Goal: Information Seeking & Learning: Learn about a topic

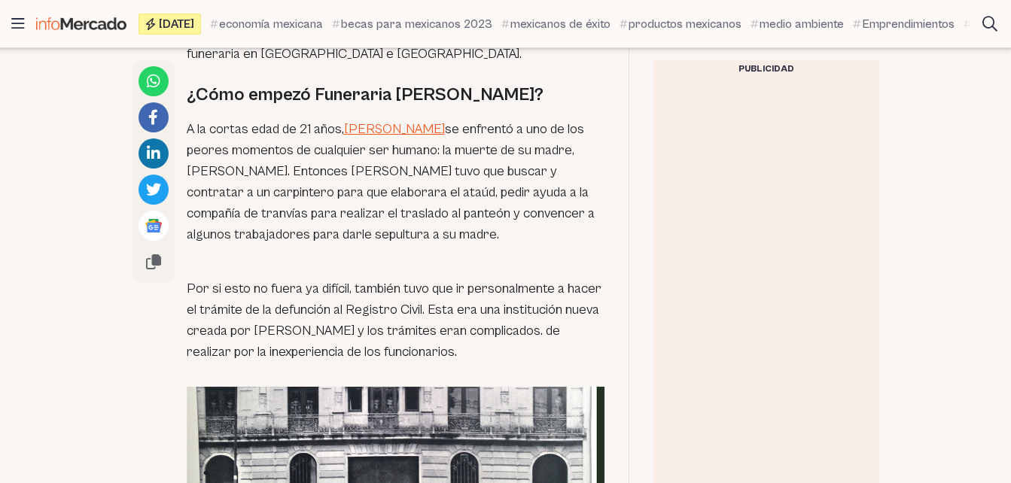
scroll to position [1153, 0]
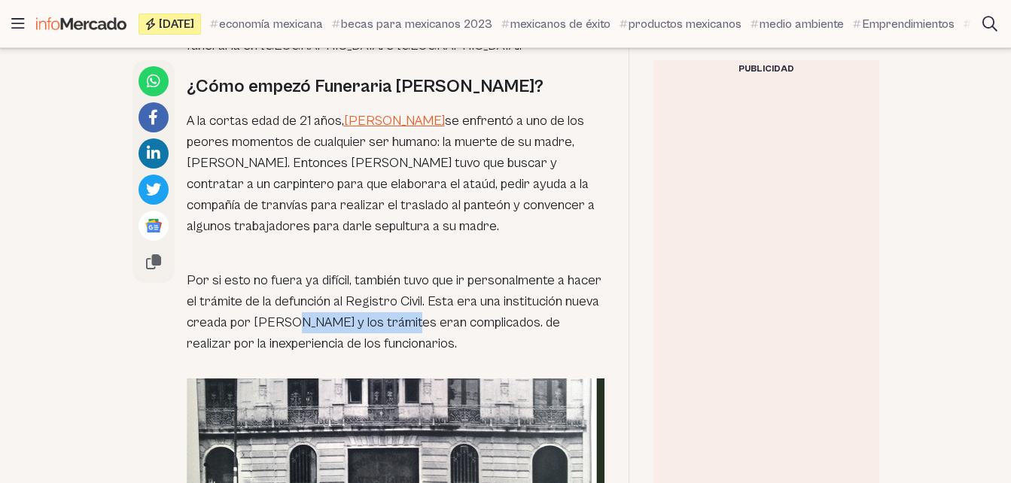
drag, startPoint x: 298, startPoint y: 265, endPoint x: 402, endPoint y: 265, distance: 103.9
click at [402, 265] on p "Por si esto no fuera ya difícil, también tuvo que ir personalmente a hacer el t…" at bounding box center [396, 301] width 418 height 105
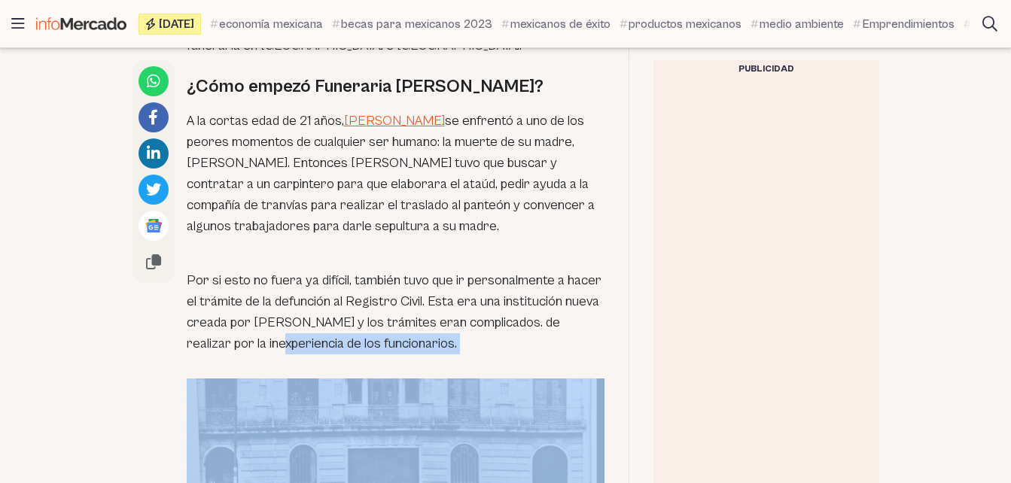
drag, startPoint x: 236, startPoint y: 287, endPoint x: 388, endPoint y: 303, distance: 153.5
click at [388, 303] on div "La muerte de un ser querido siempre es una etapa difícil. Ahora imagínate no co…" at bounding box center [396, 400] width 418 height 1072
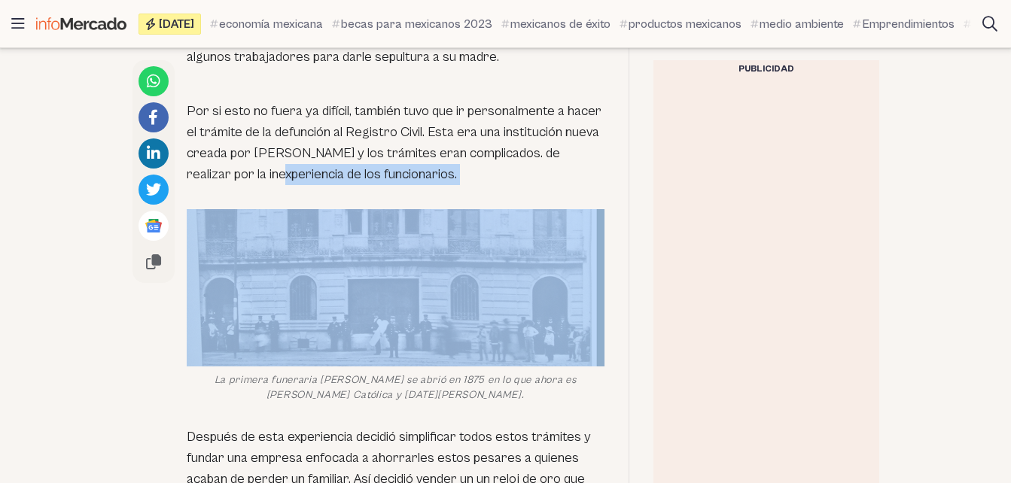
scroll to position [1454, 0]
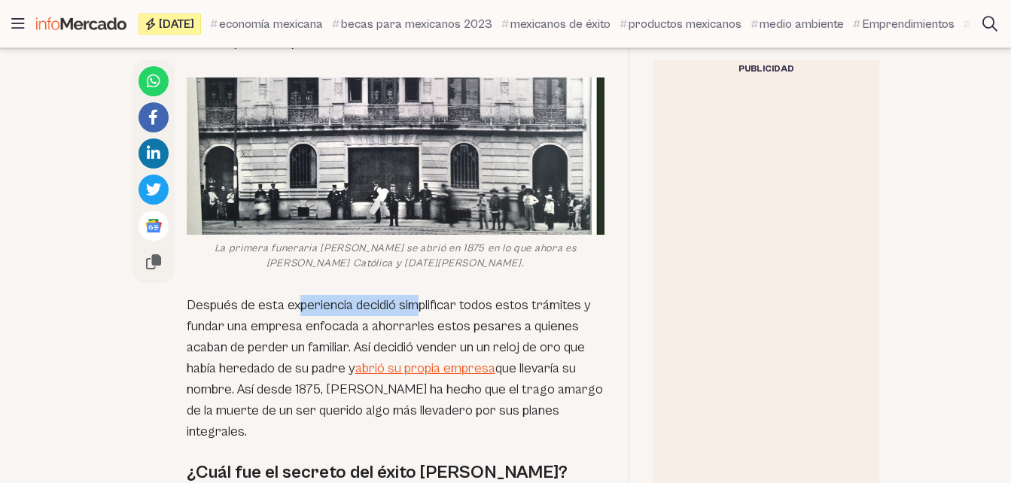
drag, startPoint x: 295, startPoint y: 247, endPoint x: 424, endPoint y: 250, distance: 128.7
click at [424, 295] on p "Después de esta experiencia decidió simplificar todos estos trámites y fundar u…" at bounding box center [396, 369] width 418 height 148
drag, startPoint x: 263, startPoint y: 272, endPoint x: 366, endPoint y: 272, distance: 102.4
click at [366, 295] on p "Después de esta experiencia decidió simplificar todos estos trámites y fundar u…" at bounding box center [396, 369] width 418 height 148
drag, startPoint x: 242, startPoint y: 289, endPoint x: 314, endPoint y: 289, distance: 71.5
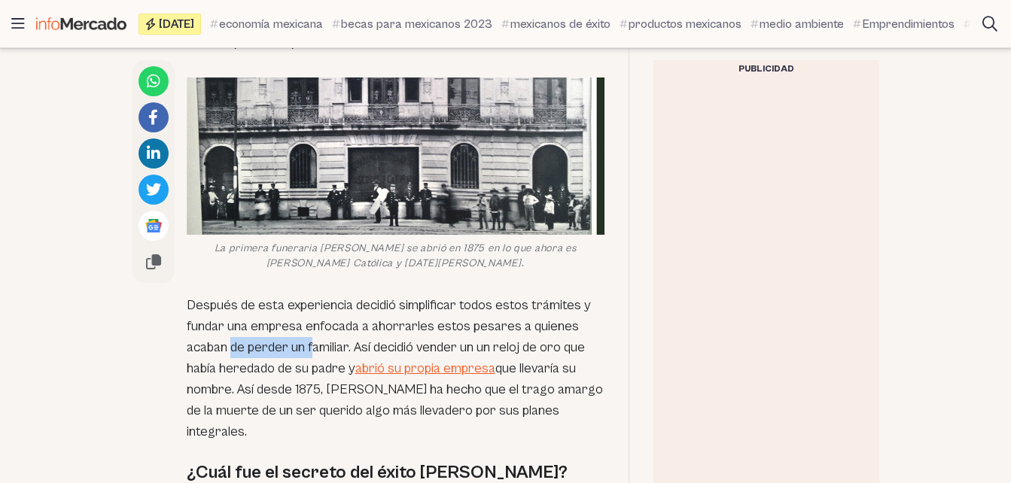
click at [314, 295] on p "Después de esta experiencia decidió simplificar todos estos trámites y fundar u…" at bounding box center [396, 369] width 418 height 148
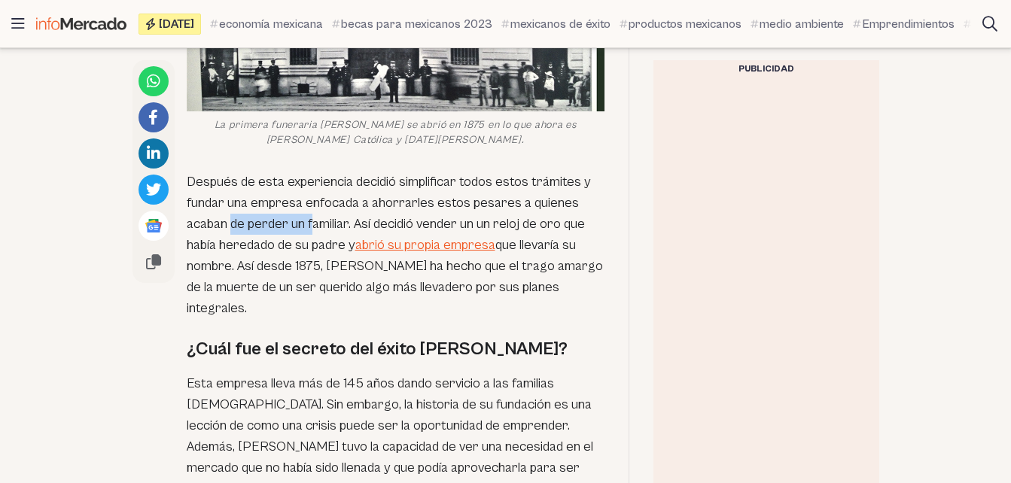
scroll to position [1604, 0]
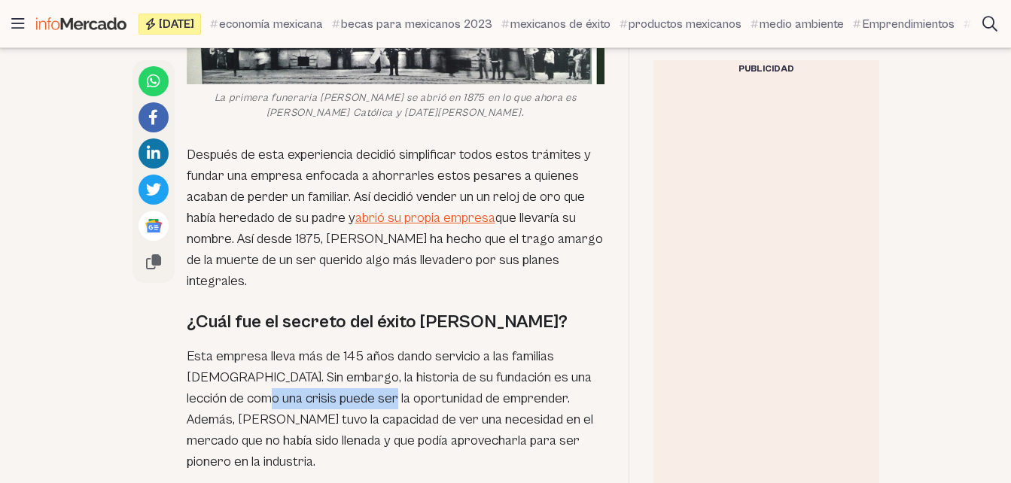
drag, startPoint x: 260, startPoint y: 321, endPoint x: 392, endPoint y: 330, distance: 132.8
click at [392, 346] on p "Esta empresa lleva más de 145 años dando servicio a las familias [DEMOGRAPHIC_D…" at bounding box center [396, 409] width 418 height 126
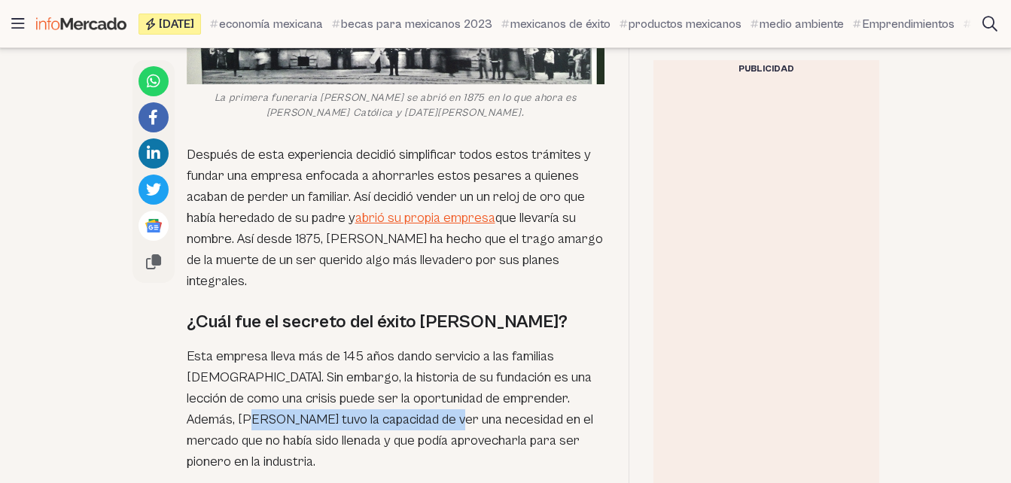
drag, startPoint x: 236, startPoint y: 342, endPoint x: 431, endPoint y: 331, distance: 195.2
click at [431, 346] on p "Esta empresa lleva más de 145 años dando servicio a las familias [DEMOGRAPHIC_D…" at bounding box center [396, 409] width 418 height 126
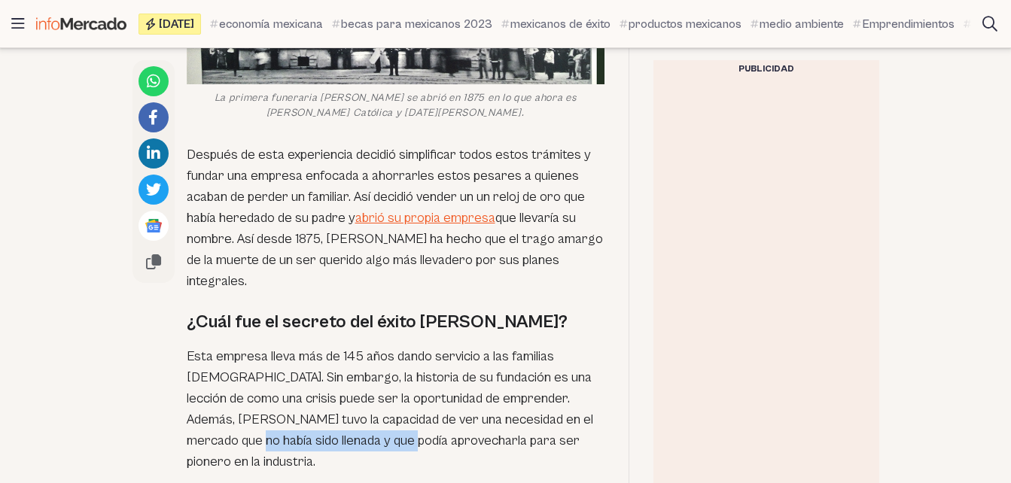
drag, startPoint x: 228, startPoint y: 360, endPoint x: 396, endPoint y: 363, distance: 167.8
click at [396, 363] on p "Esta empresa lleva más de 145 años dando servicio a las familias [DEMOGRAPHIC_D…" at bounding box center [396, 409] width 418 height 126
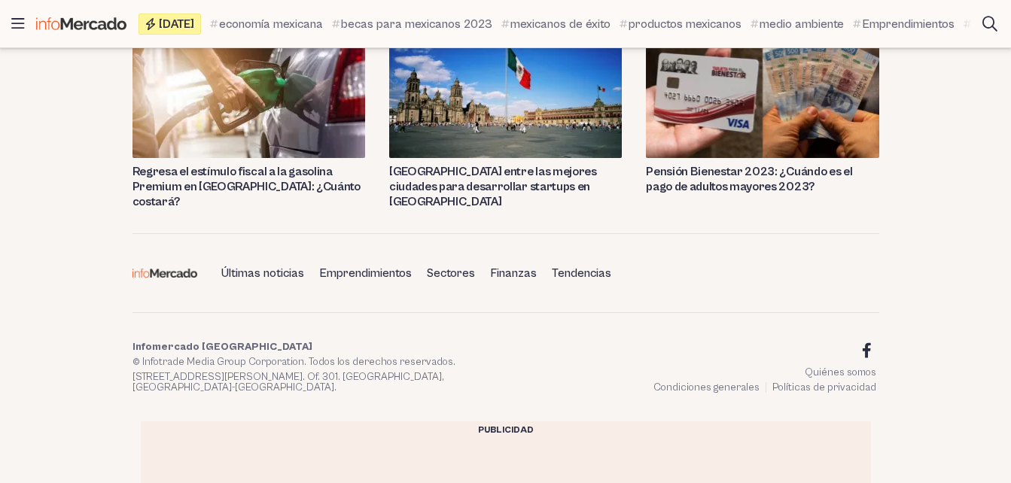
scroll to position [2735, 0]
